Goal: Transaction & Acquisition: Obtain resource

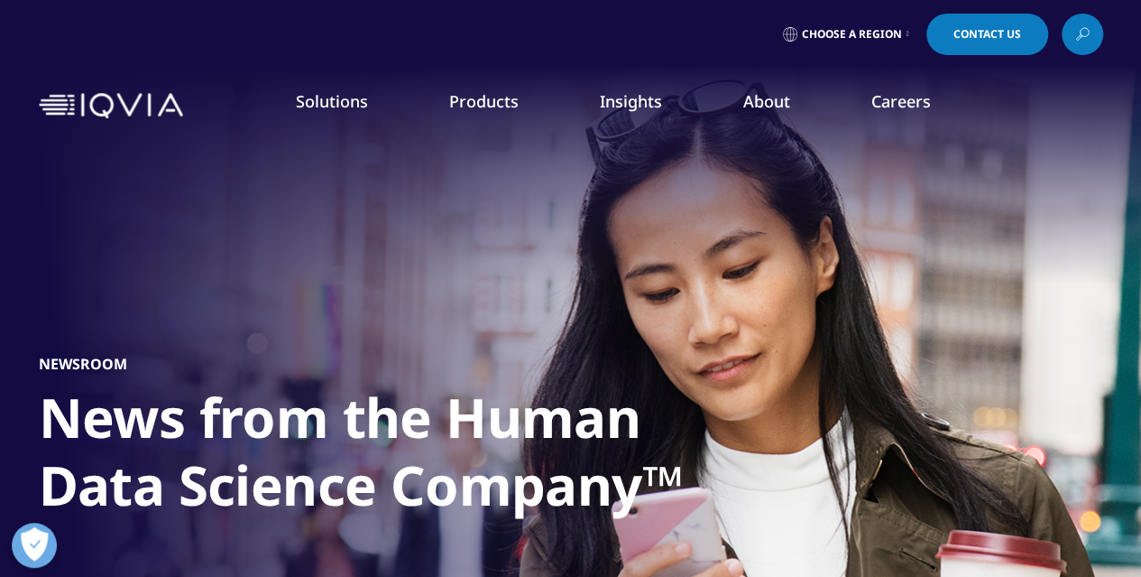
drag, startPoint x: 1151, startPoint y: 327, endPoint x: 1154, endPoint y: 93, distance: 233.7
click at [63, 353] on link "DISCOVER INSIGHTS" at bounding box center [144, 350] width 217 height 15
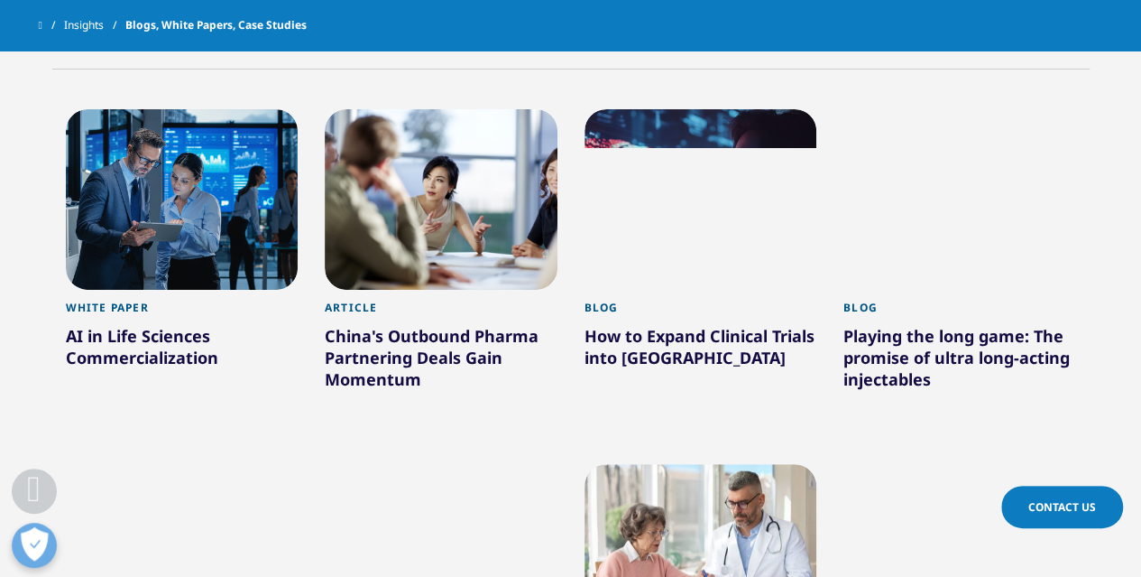
scroll to position [821, 0]
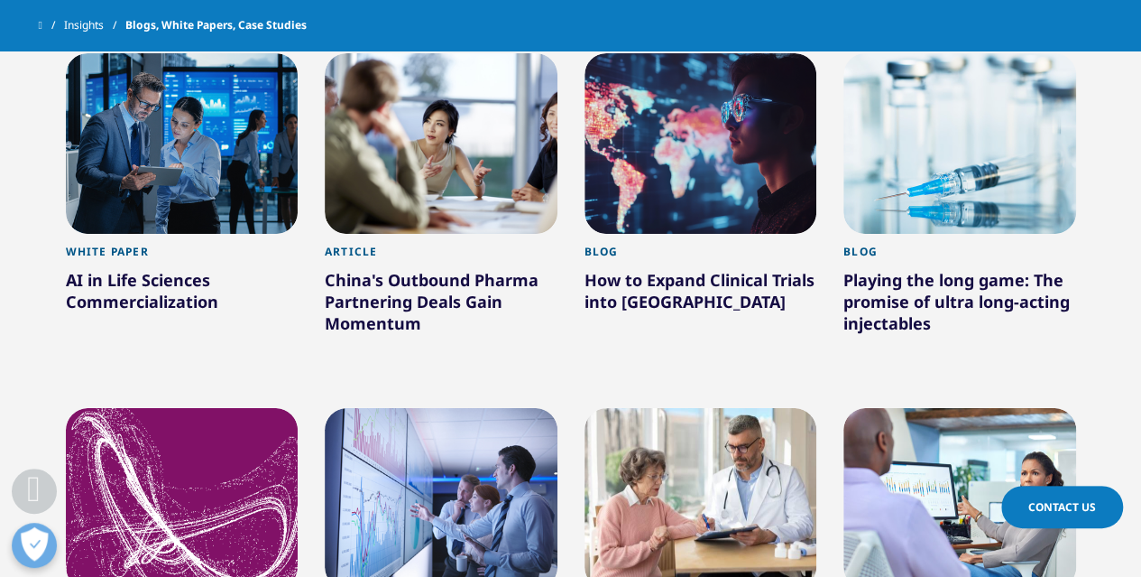
click at [111, 110] on div at bounding box center [182, 143] width 233 height 180
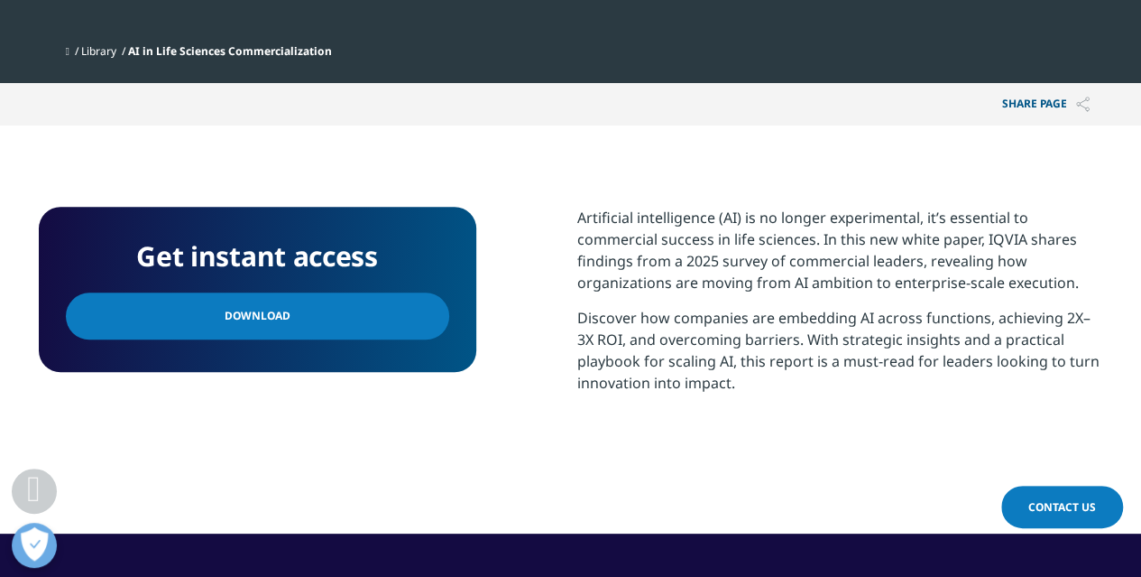
scroll to position [615, 0]
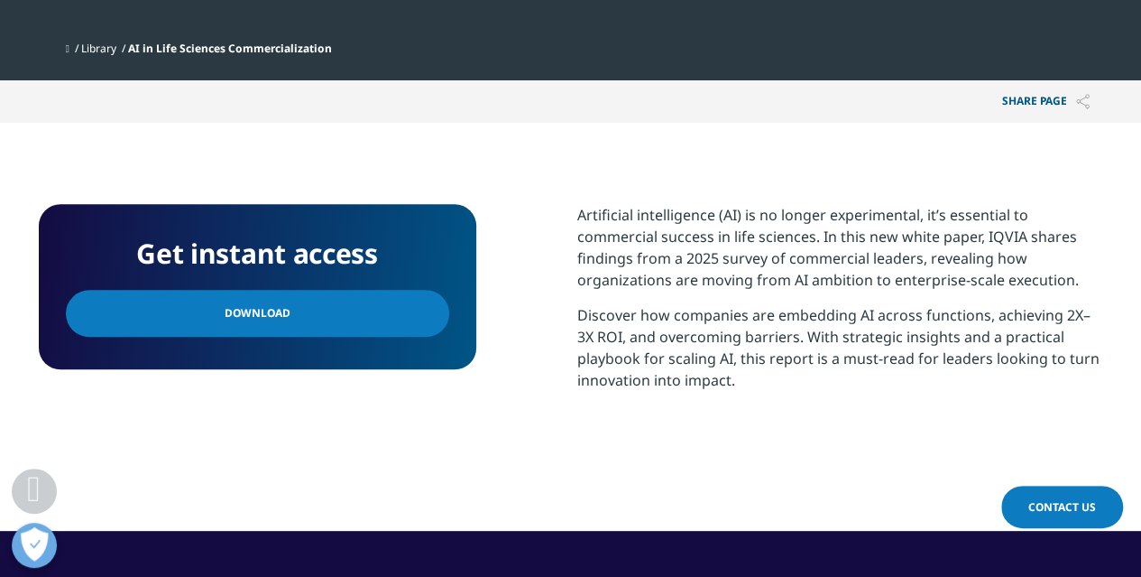
click at [305, 310] on link "Download" at bounding box center [257, 313] width 383 height 47
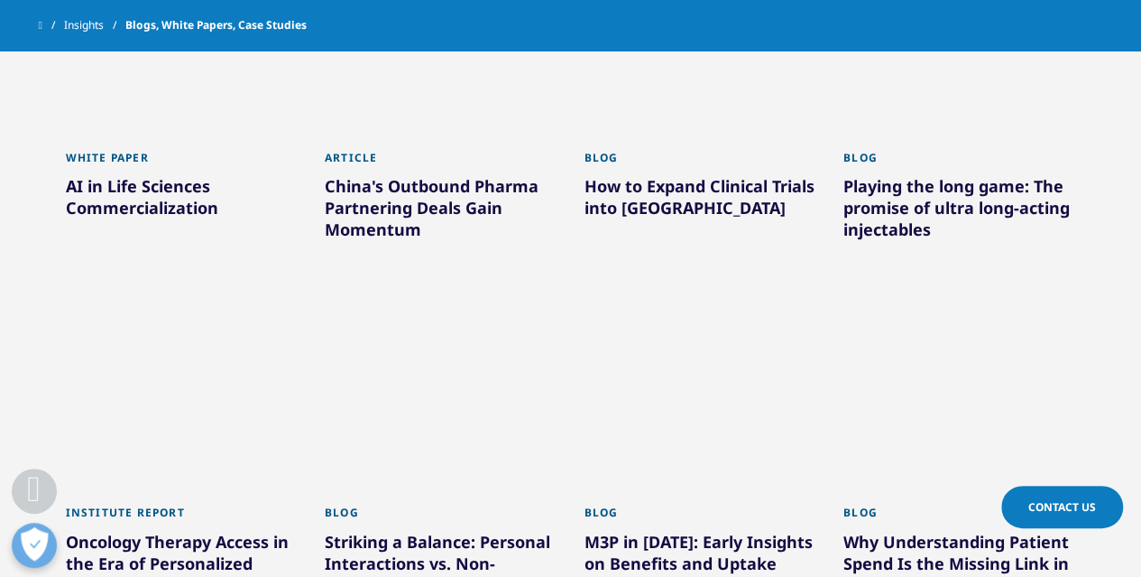
scroll to position [821, 0]
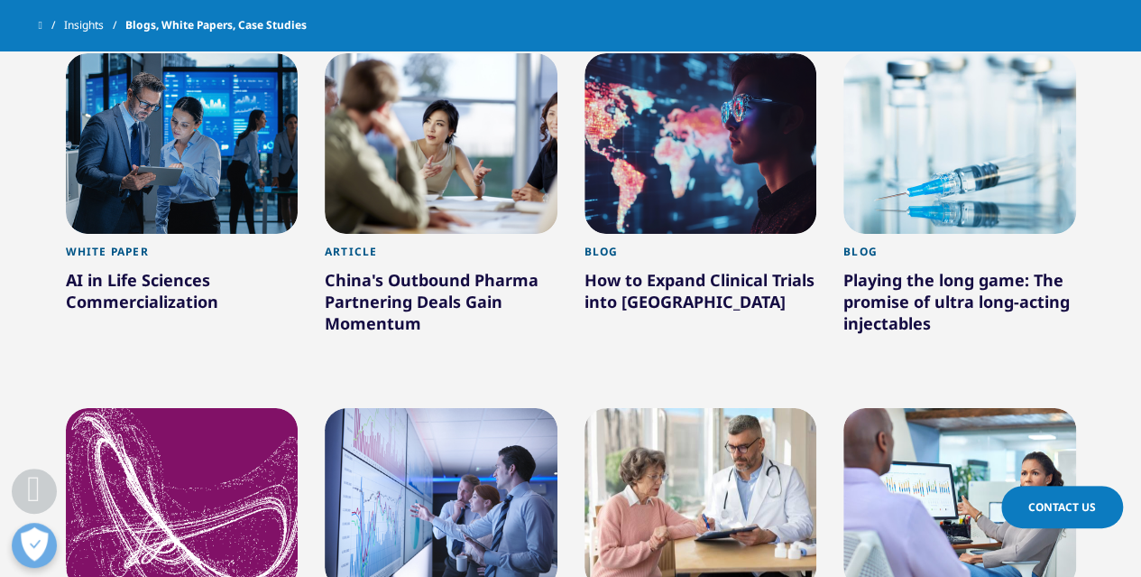
click at [429, 195] on div at bounding box center [441, 143] width 233 height 180
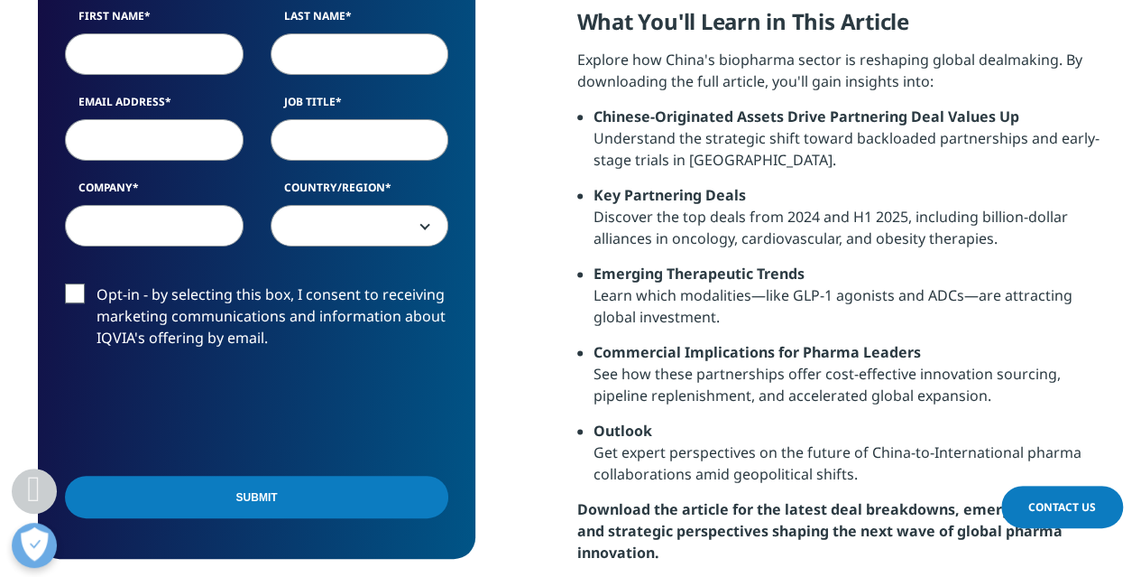
scroll to position [1109, 0]
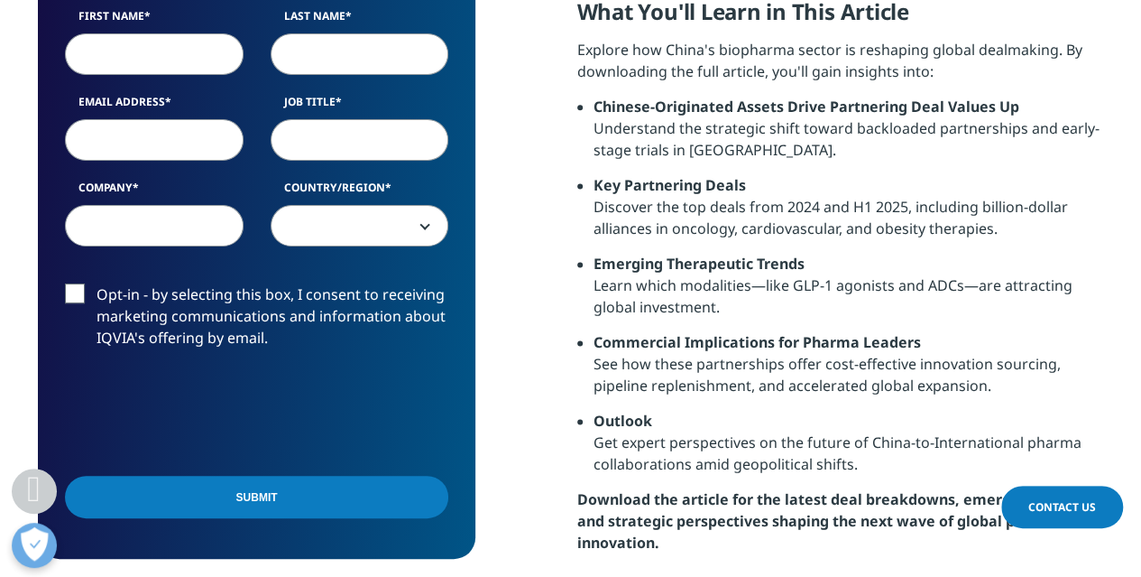
click at [138, 53] on input "First Name" at bounding box center [154, 54] width 179 height 42
type input "Sneha"
type input "[PERSON_NAME]"
type input "[EMAIL_ADDRESS][DOMAIN_NAME]"
select select "[GEOGRAPHIC_DATA]"
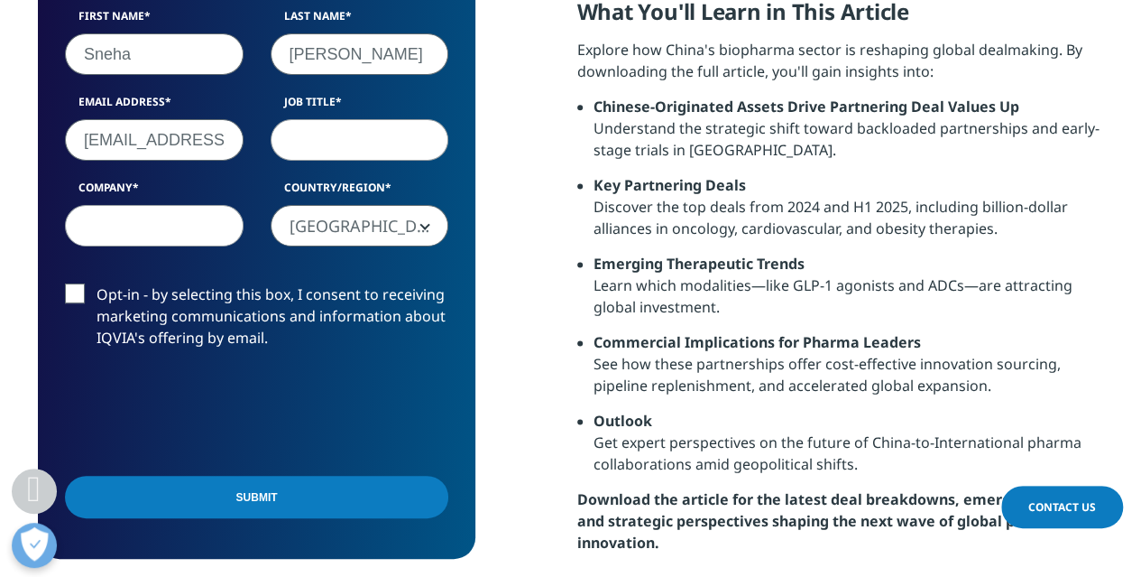
click at [186, 136] on input "[EMAIL_ADDRESS][DOMAIN_NAME]" at bounding box center [154, 140] width 179 height 42
type input "[EMAIL_ADDRESS][PERSON_NAME][DOMAIN_NAME]"
click at [334, 151] on input "Job Title" at bounding box center [360, 140] width 179 height 42
type input "Marketing Analyst"
click at [155, 230] on input "Company" at bounding box center [154, 226] width 179 height 42
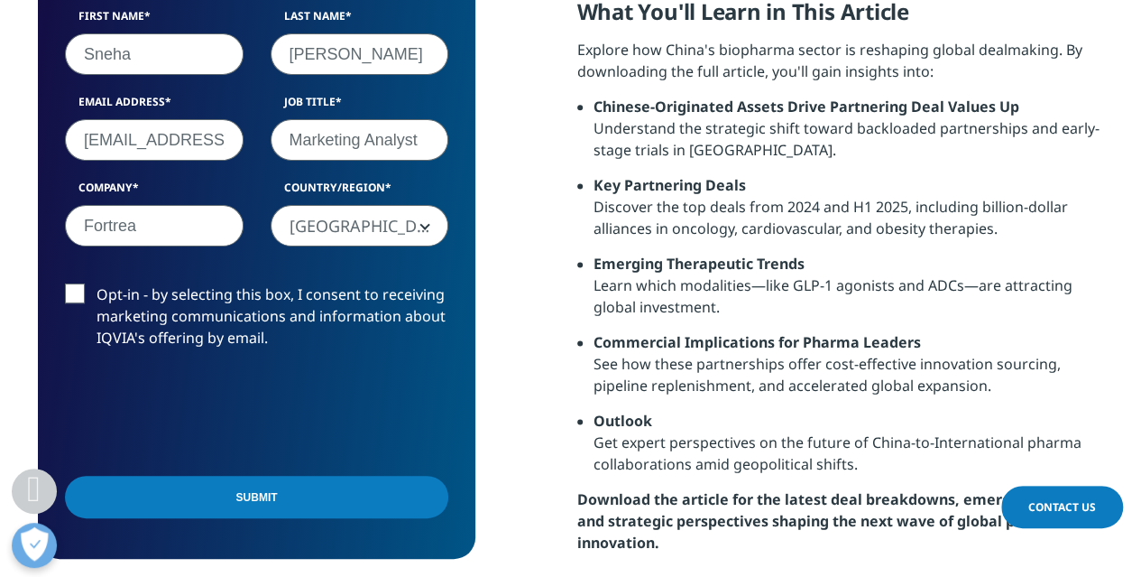
type input "Fortrea"
click at [76, 291] on label "Opt-in - by selecting this box, I consent to receiving marketing communications…" at bounding box center [256, 320] width 383 height 75
click at [97, 283] on input "Opt-in - by selecting this box, I consent to receiving marketing communications…" at bounding box center [97, 283] width 0 height 0
click at [72, 293] on label "Opt-in - by selecting this box, I consent to receiving marketing communications…" at bounding box center [256, 320] width 383 height 75
click at [97, 283] on input "Opt-in - by selecting this box, I consent to receiving marketing communications…" at bounding box center [97, 283] width 0 height 0
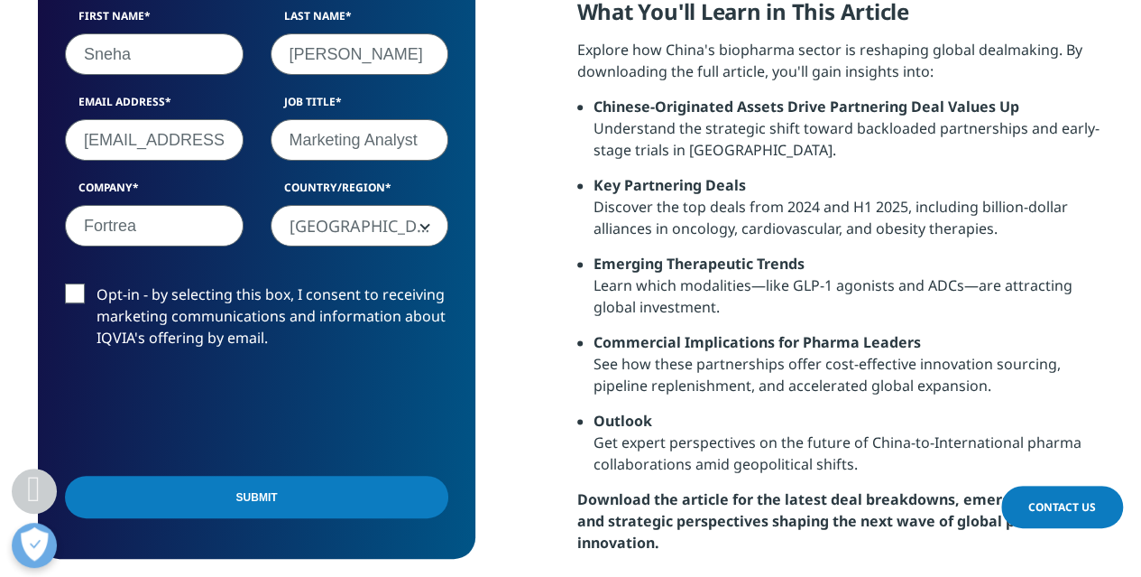
click at [72, 293] on label "Opt-in - by selecting this box, I consent to receiving marketing communications…" at bounding box center [256, 320] width 383 height 75
click at [97, 283] on input "Opt-in - by selecting this box, I consent to receiving marketing communications…" at bounding box center [97, 283] width 0 height 0
click at [310, 495] on input "Submit" at bounding box center [256, 496] width 383 height 42
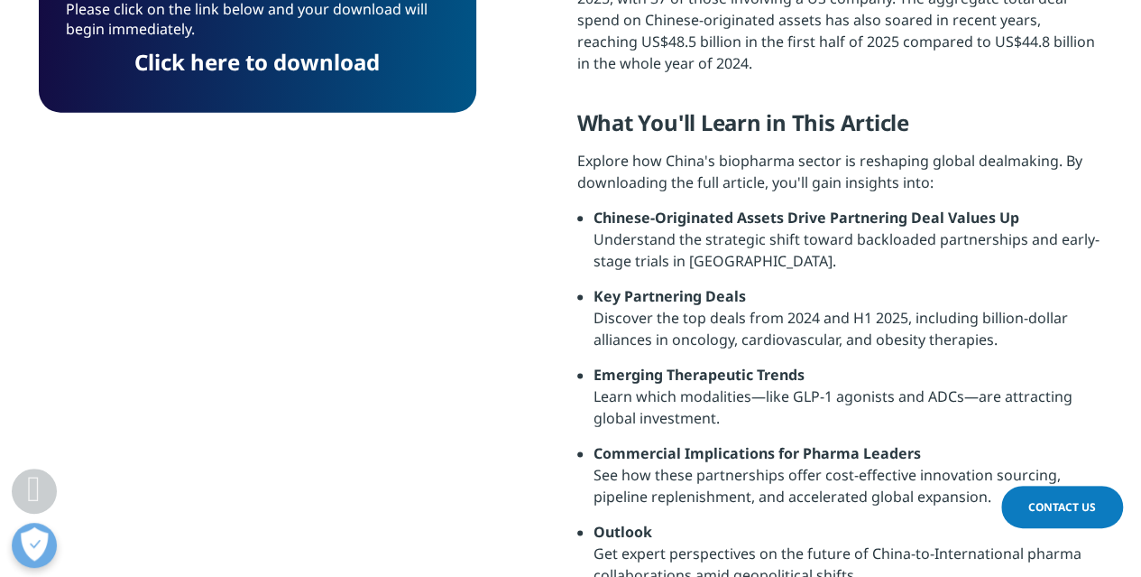
scroll to position [9, 9]
click at [263, 60] on link "Click here to download" at bounding box center [256, 61] width 245 height 30
